Goal: Transaction & Acquisition: Download file/media

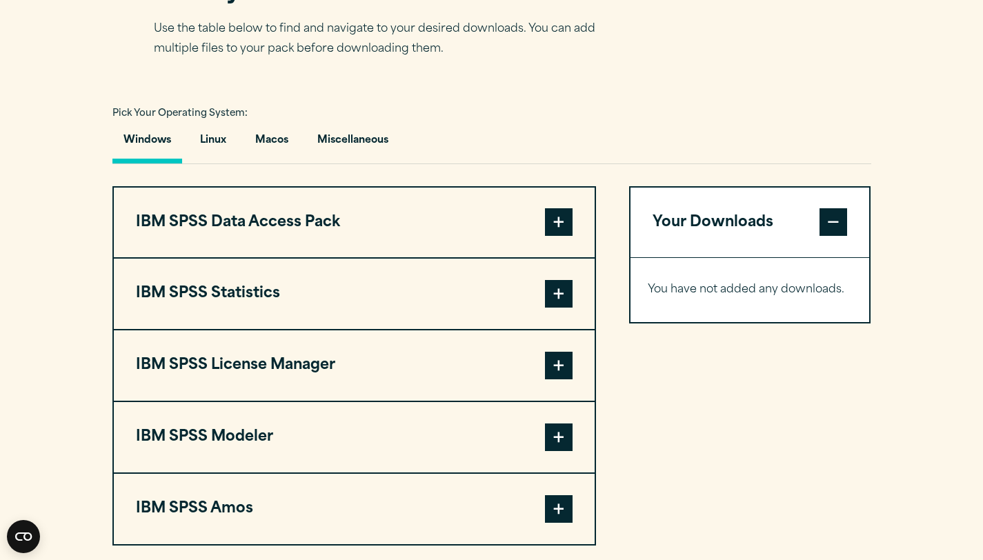
scroll to position [919, 0]
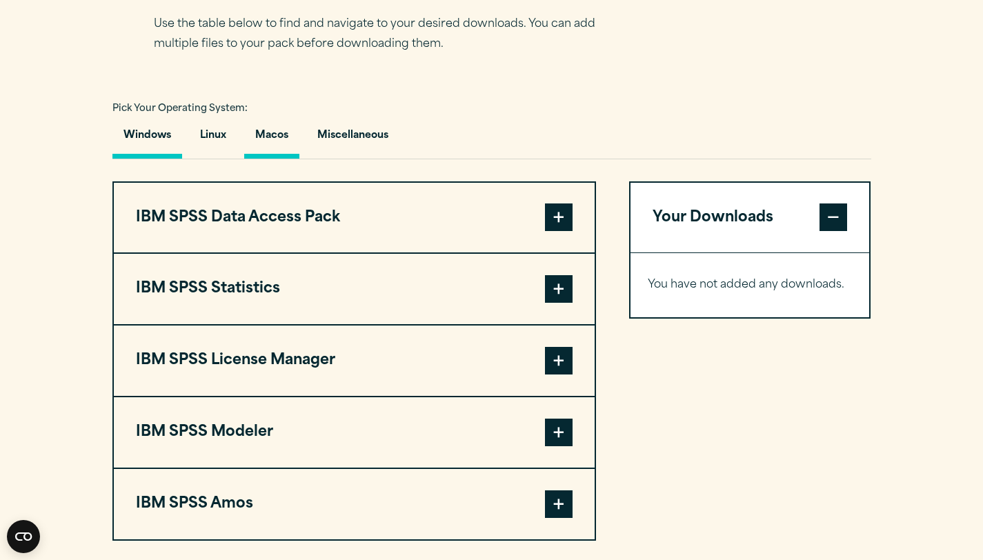
click at [280, 159] on button "Macos" at bounding box center [271, 138] width 55 height 39
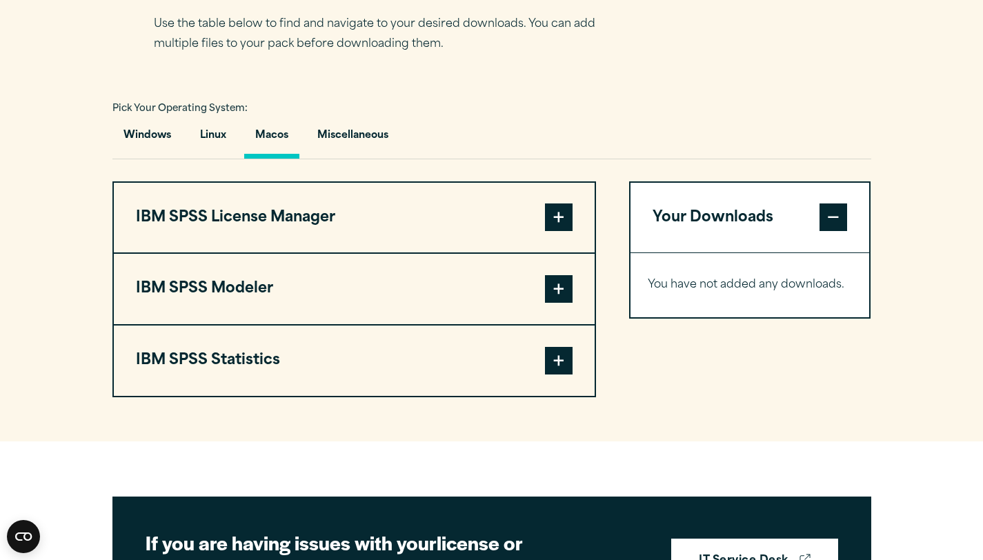
click at [272, 391] on button "IBM SPSS Statistics" at bounding box center [354, 361] width 481 height 70
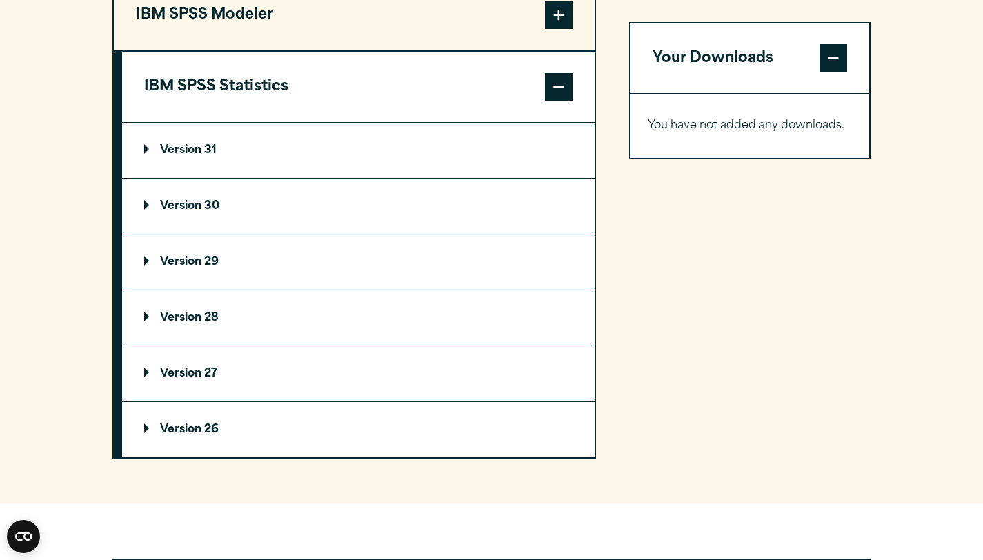
scroll to position [1194, 0]
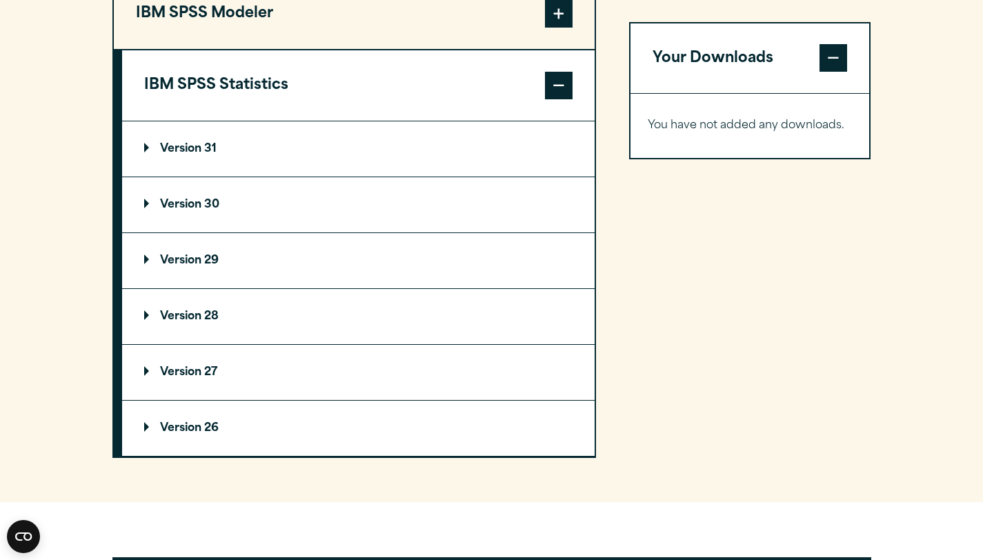
click at [202, 177] on summary "Version 31" at bounding box center [358, 148] width 473 height 55
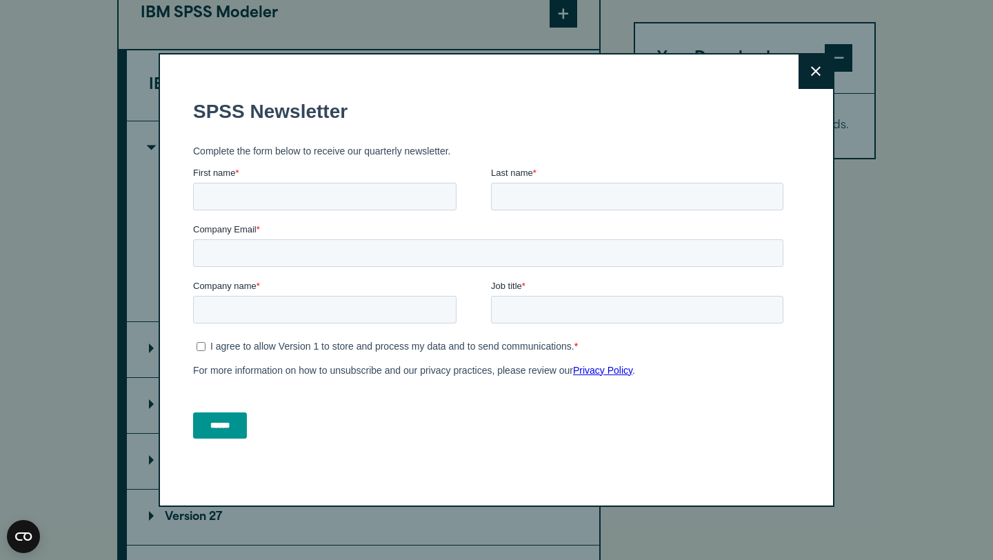
click at [813, 70] on icon at bounding box center [816, 72] width 10 height 10
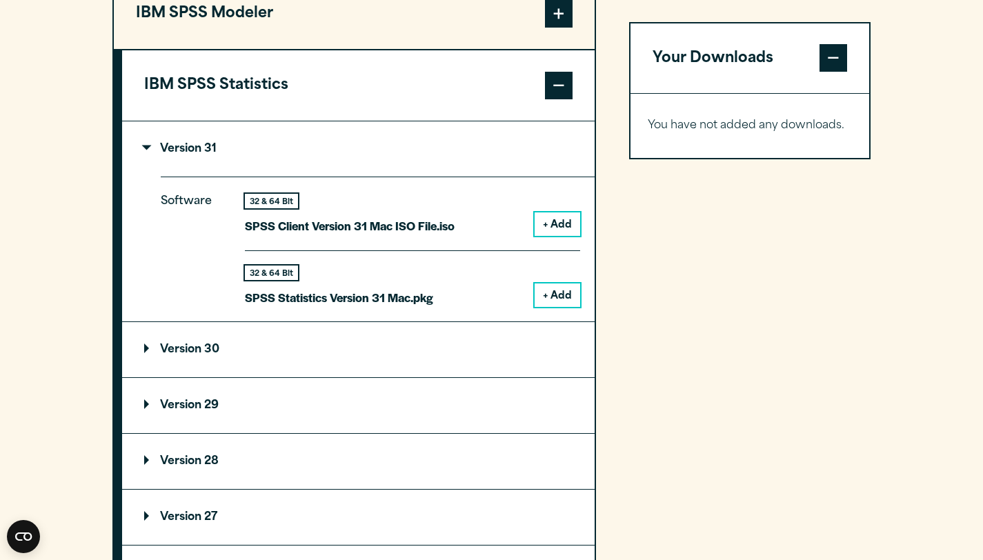
click at [552, 307] on button "+ Add" at bounding box center [558, 295] width 46 height 23
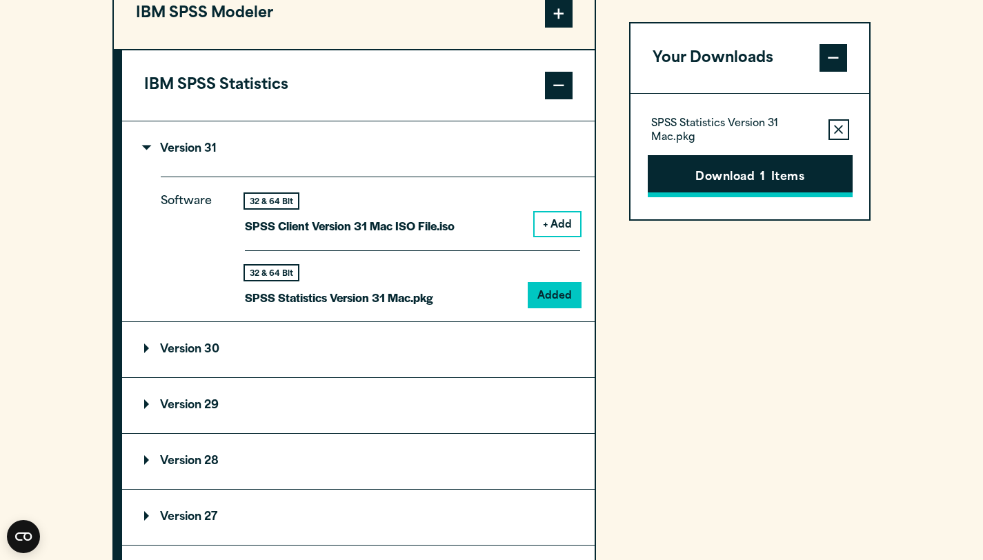
click at [733, 168] on button "Download 1 Items" at bounding box center [750, 176] width 205 height 43
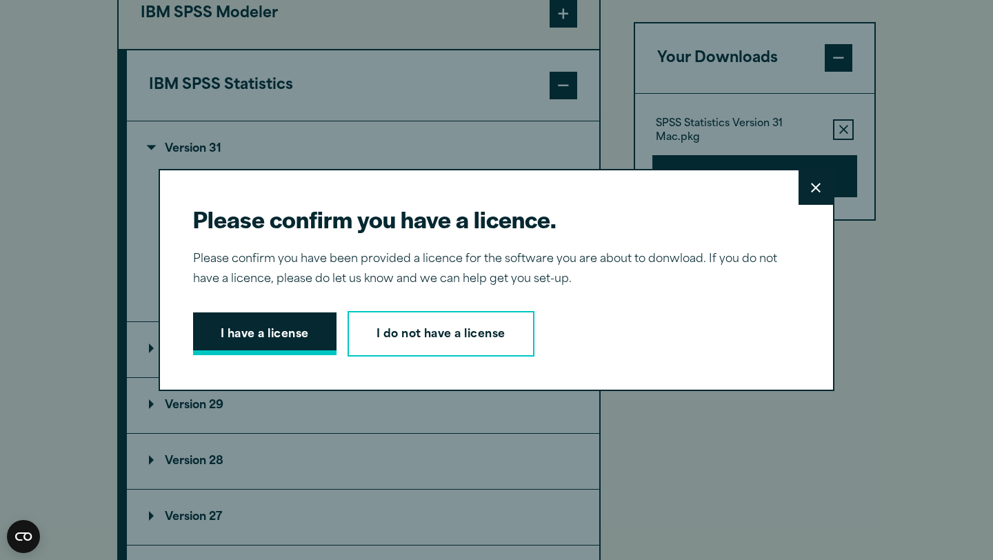
click at [271, 326] on button "I have a license" at bounding box center [264, 333] width 143 height 43
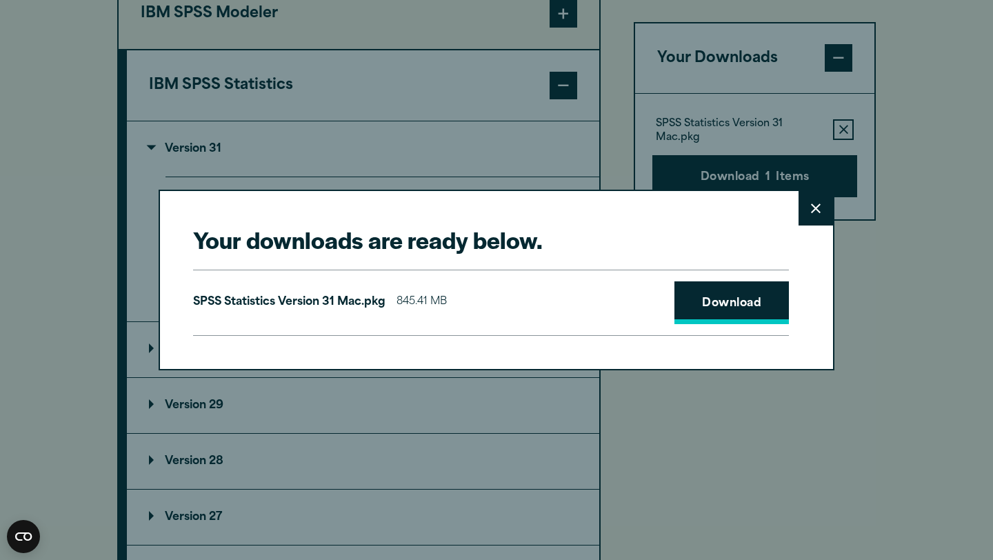
click at [777, 310] on link "Download" at bounding box center [732, 302] width 115 height 43
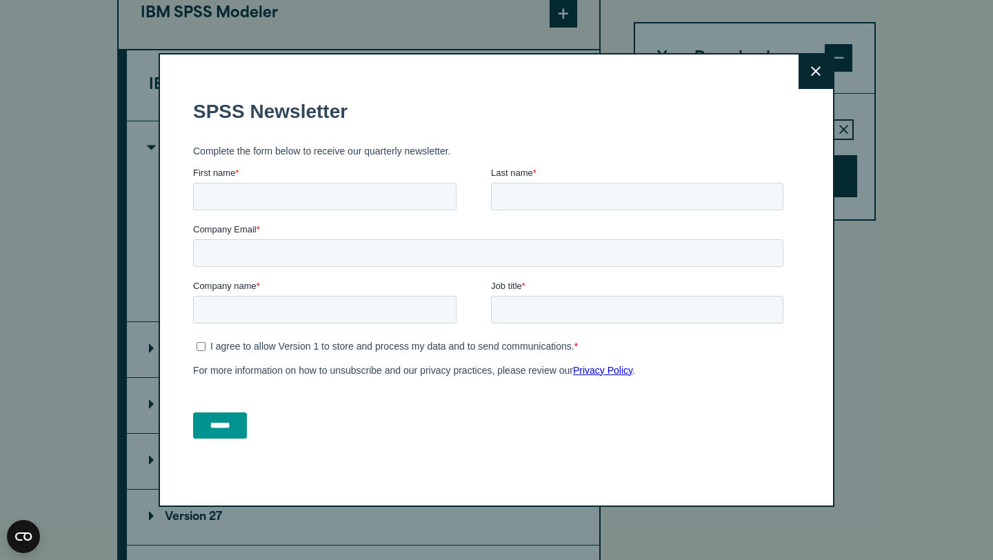
click at [811, 76] on icon at bounding box center [816, 71] width 10 height 10
